Goal: Navigation & Orientation: Find specific page/section

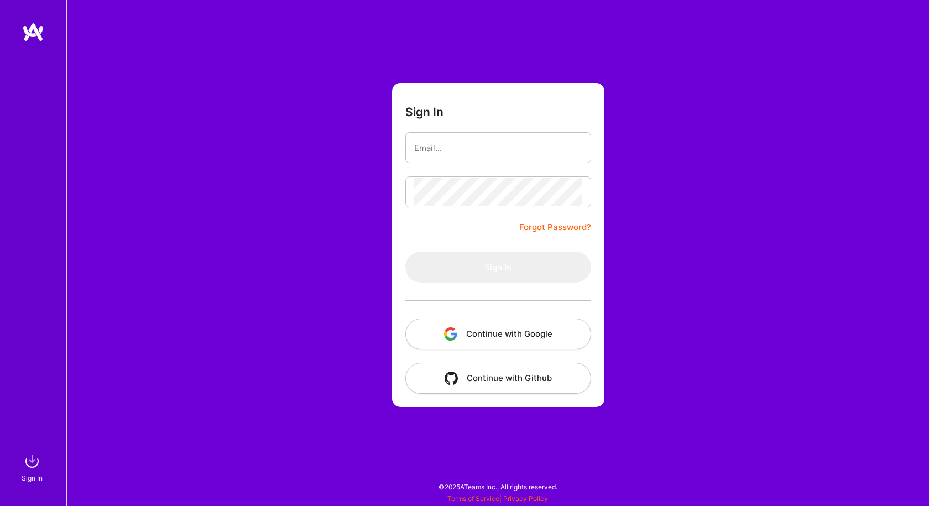
click at [498, 330] on button "Continue with Google" at bounding box center [499, 334] width 186 height 31
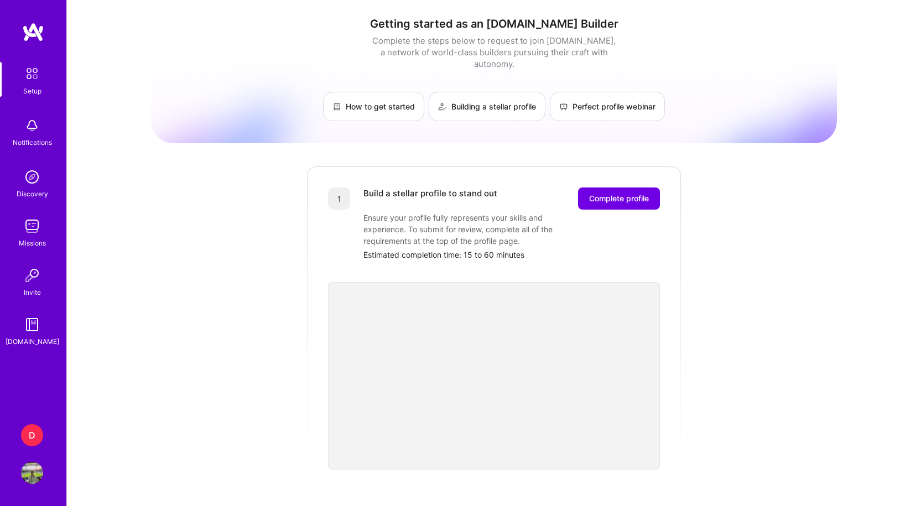
click at [36, 233] on img at bounding box center [32, 226] width 22 height 22
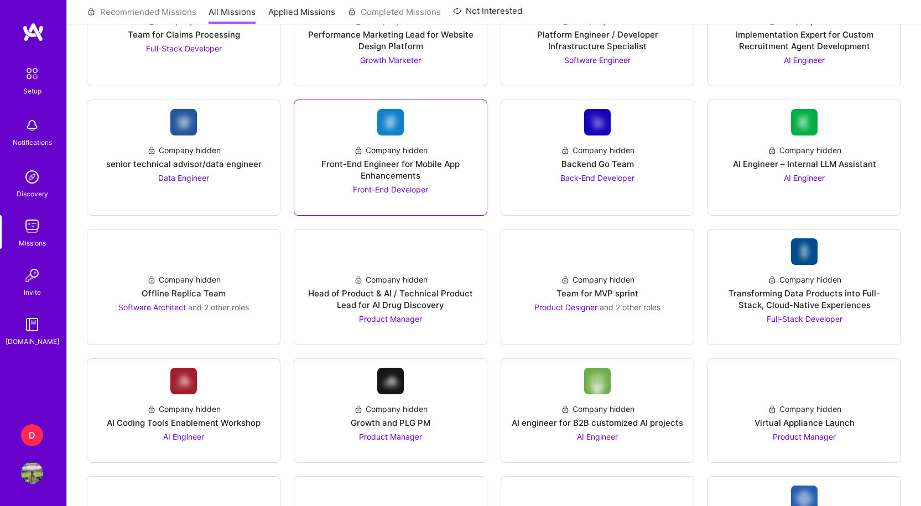
scroll to position [664, 0]
